Goal: Communication & Community: Connect with others

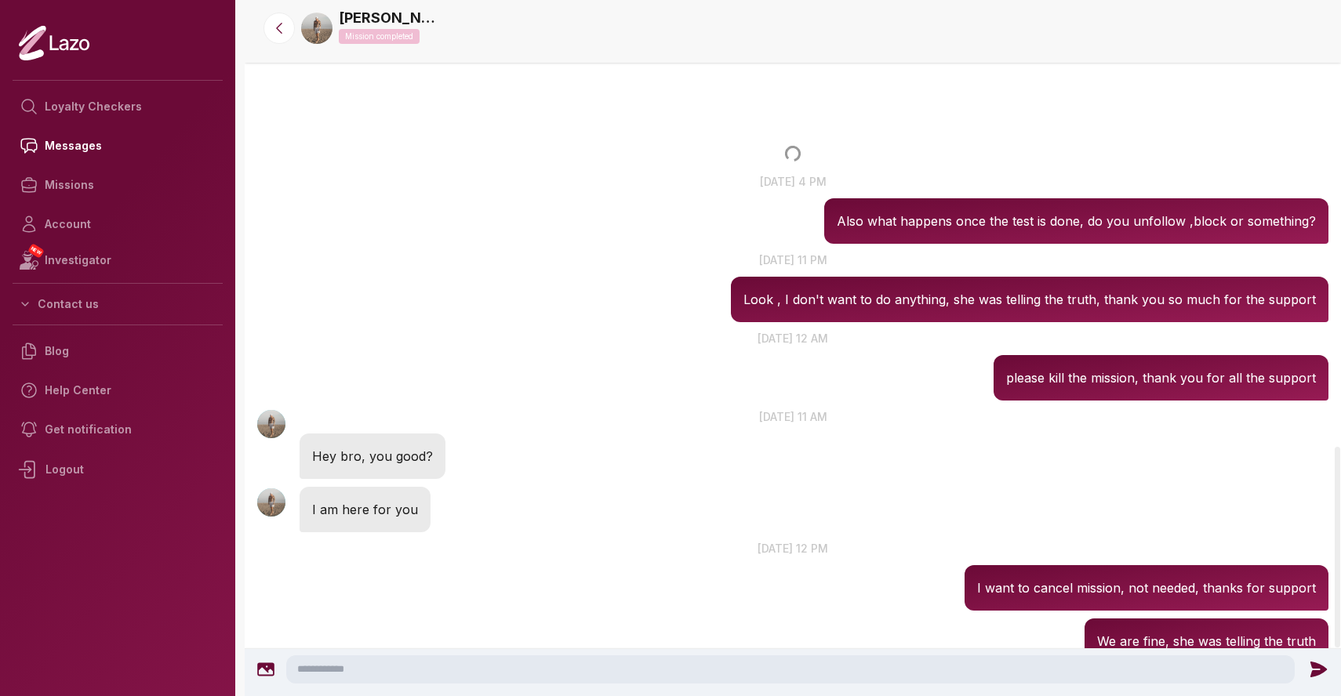
scroll to position [1550, 0]
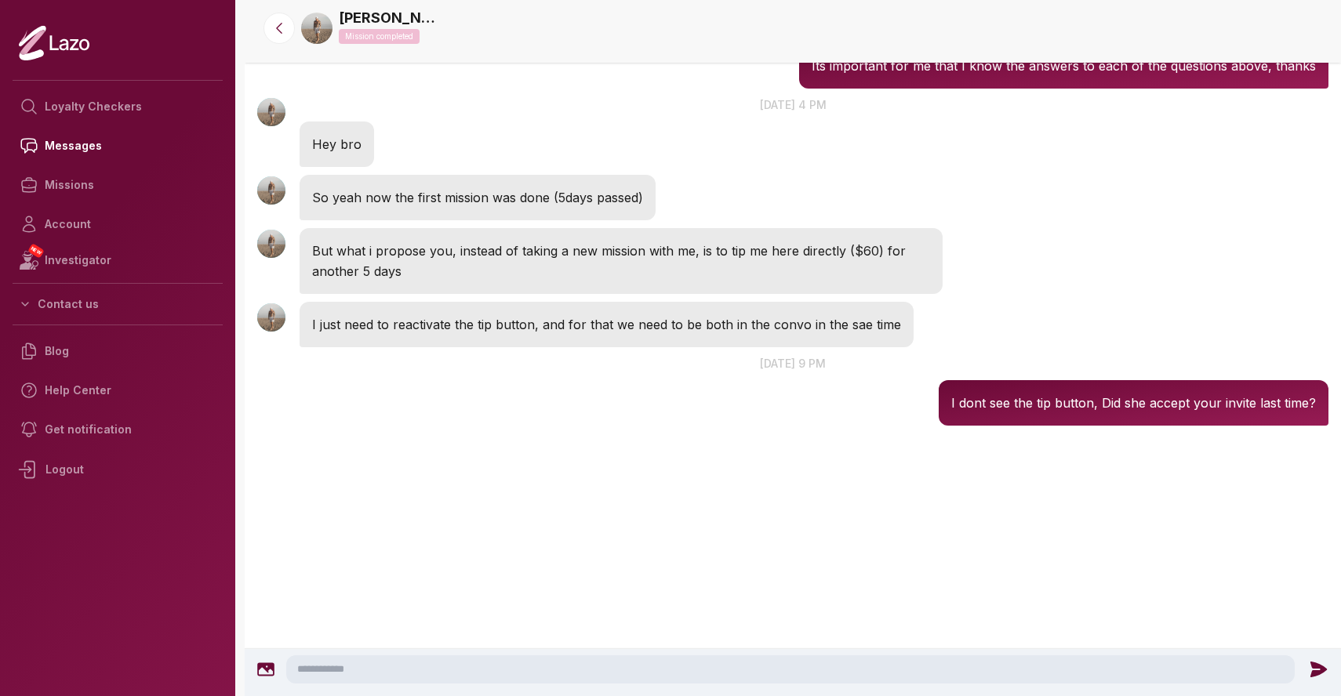
scroll to position [1717, 0]
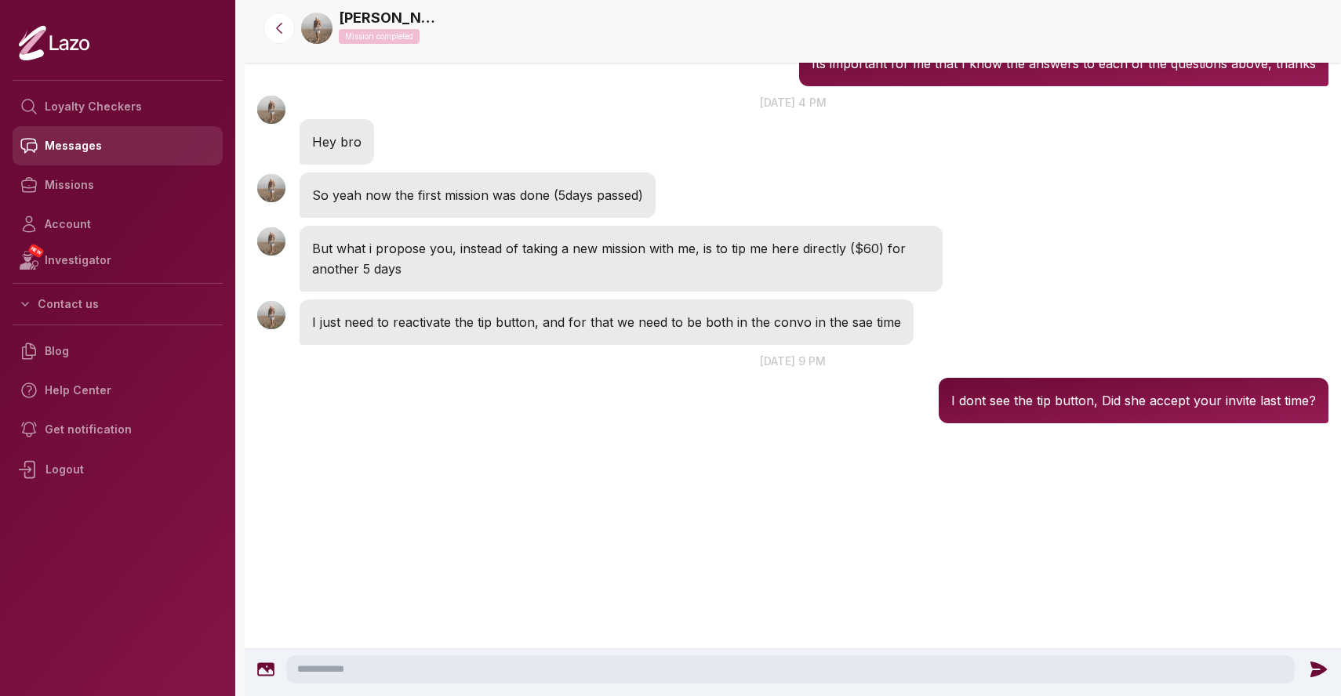
click at [127, 145] on link "Messages" at bounding box center [118, 145] width 210 height 39
